Goal: Navigation & Orientation: Find specific page/section

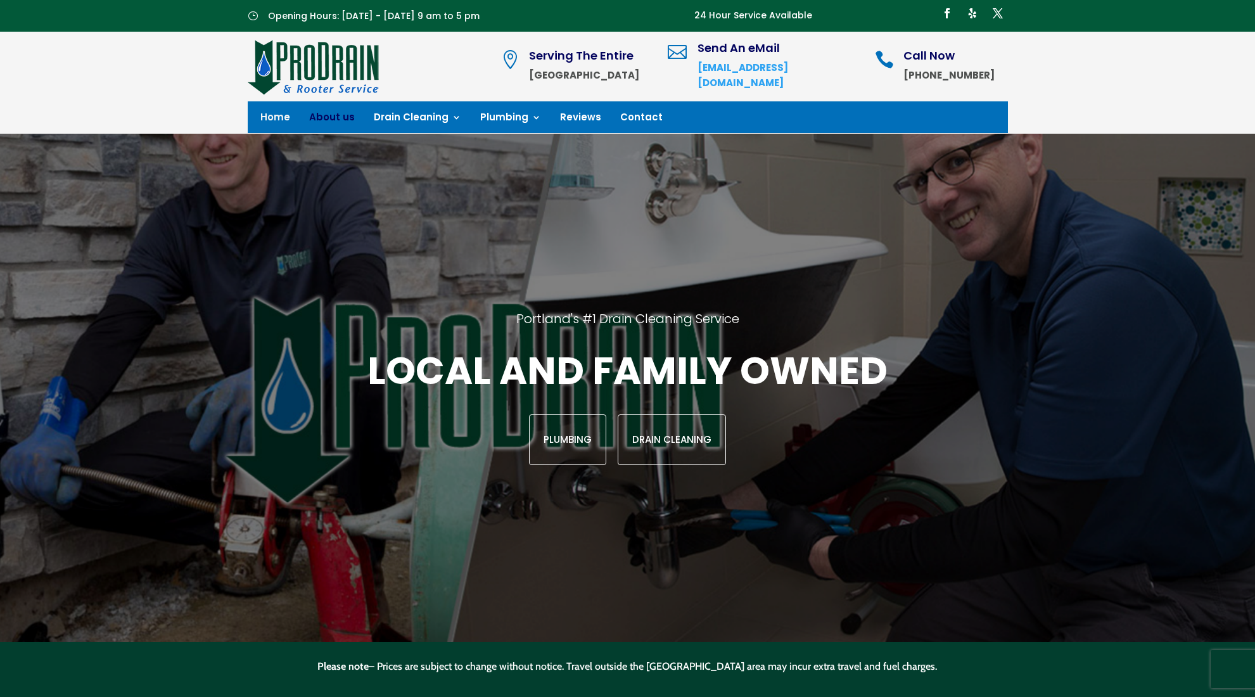
click at [329, 117] on link "About us" at bounding box center [332, 120] width 46 height 14
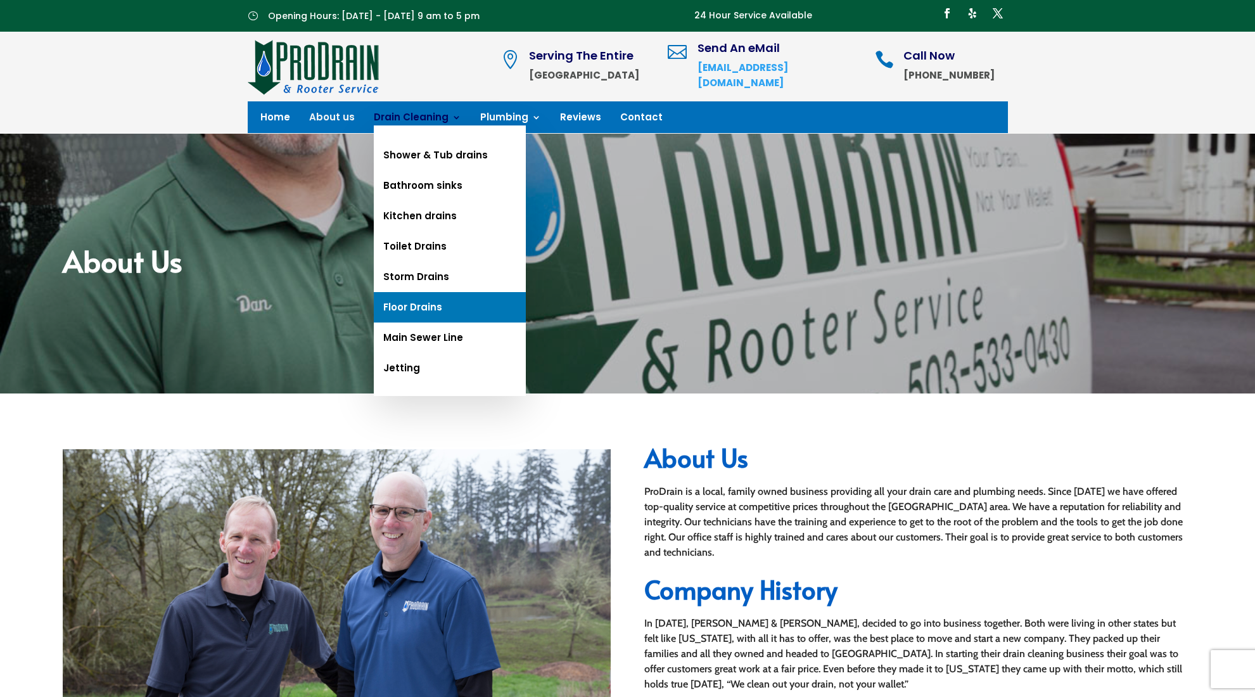
click at [399, 312] on link "Floor Drains" at bounding box center [450, 307] width 152 height 30
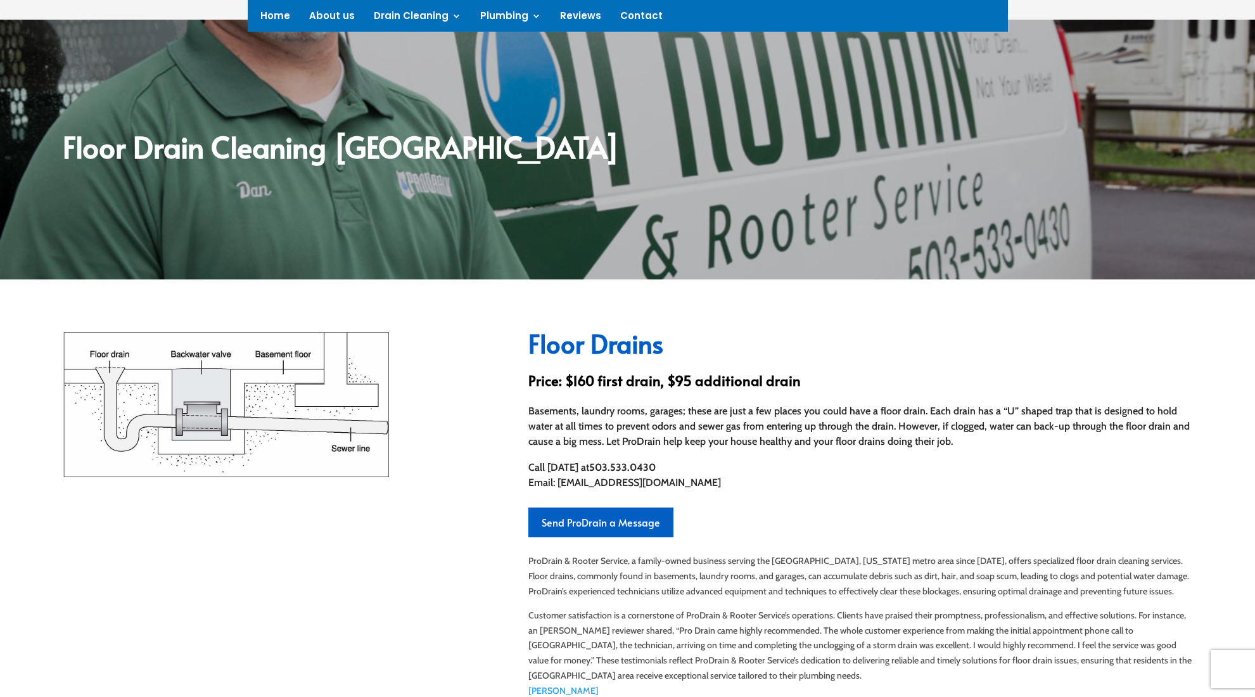
scroll to position [110, 0]
